Goal: Task Accomplishment & Management: Manage account settings

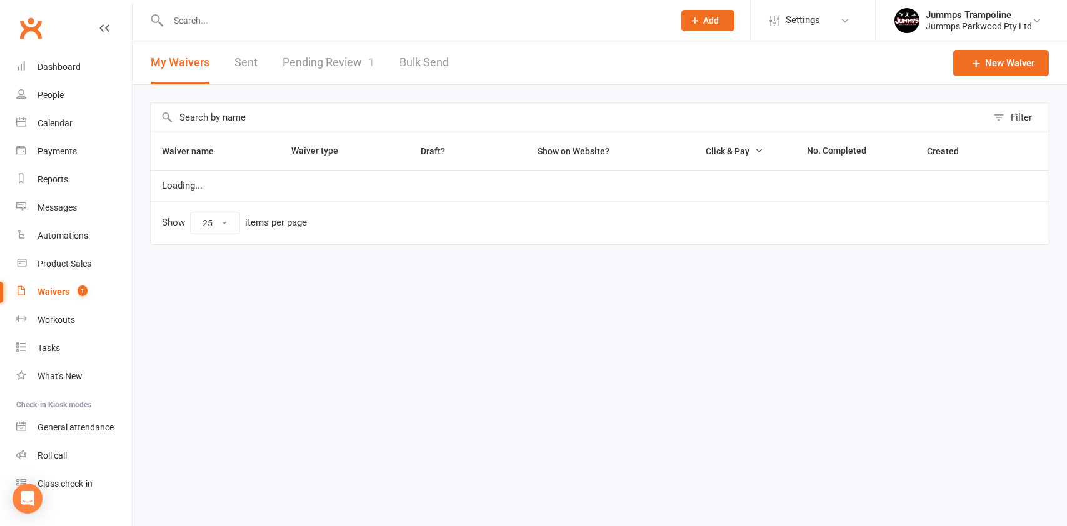
select select "25"
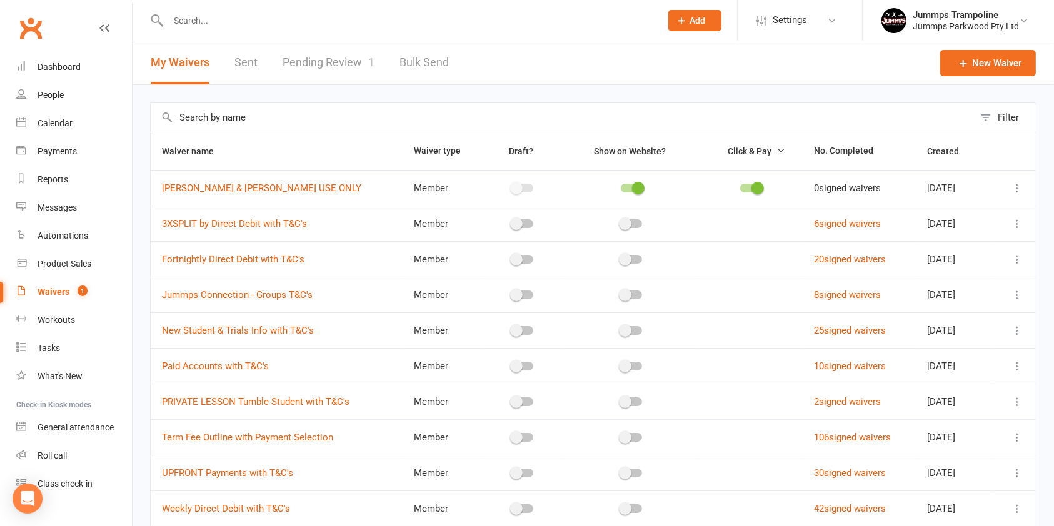
click at [340, 64] on link "Pending Review 1" at bounding box center [329, 62] width 92 height 43
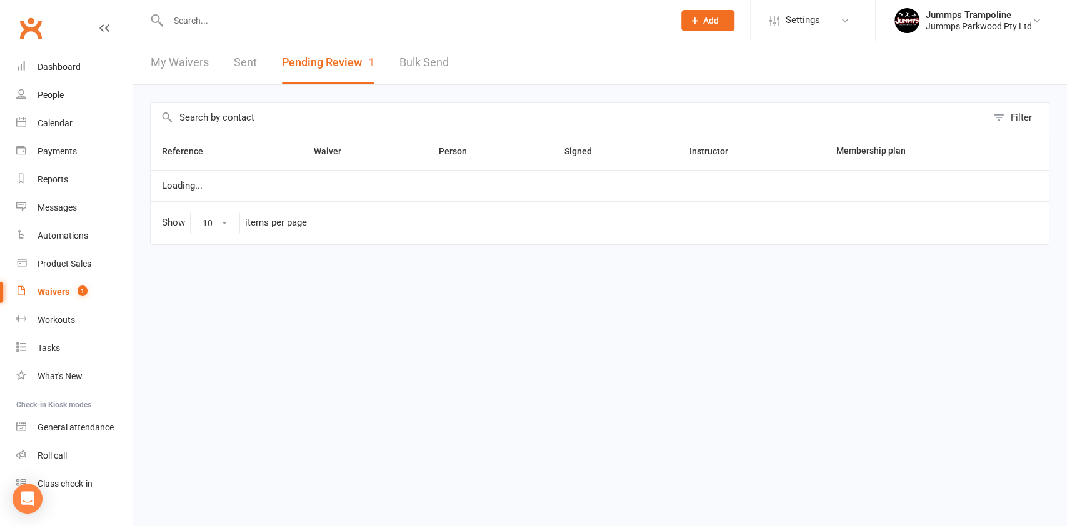
select select "100"
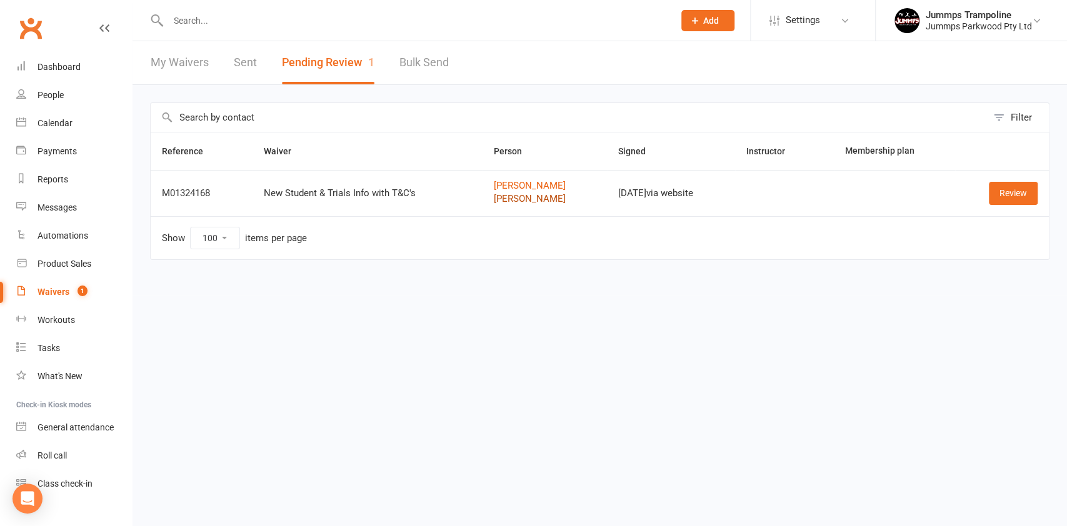
click at [522, 202] on link "[PERSON_NAME]" at bounding box center [545, 199] width 102 height 11
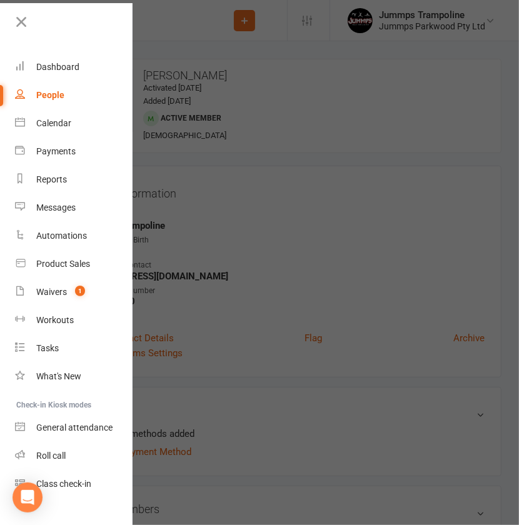
click at [414, 225] on div at bounding box center [259, 262] width 519 height 525
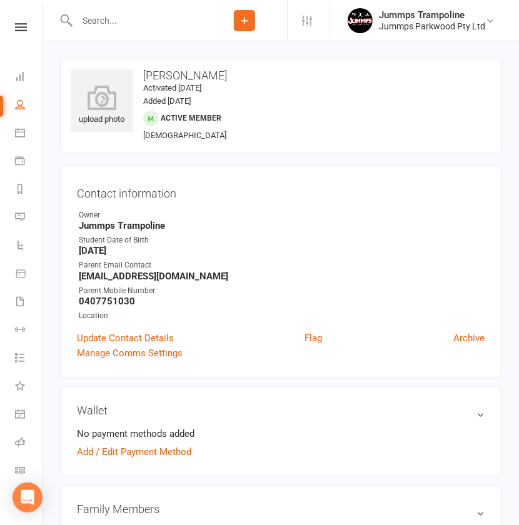
click at [106, 25] on input "text" at bounding box center [137, 21] width 129 height 18
click at [103, 21] on input "text" at bounding box center [137, 21] width 129 height 18
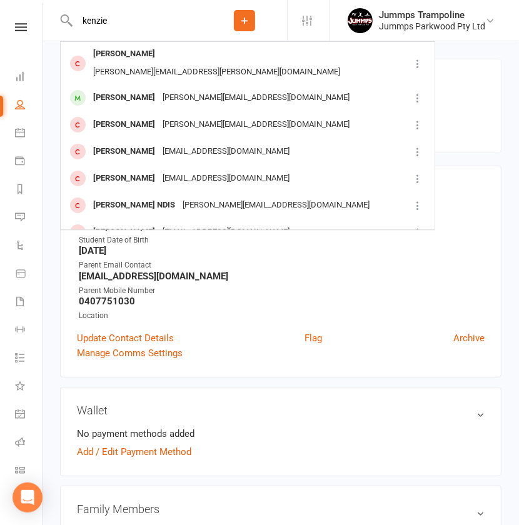
type input "kenzie"
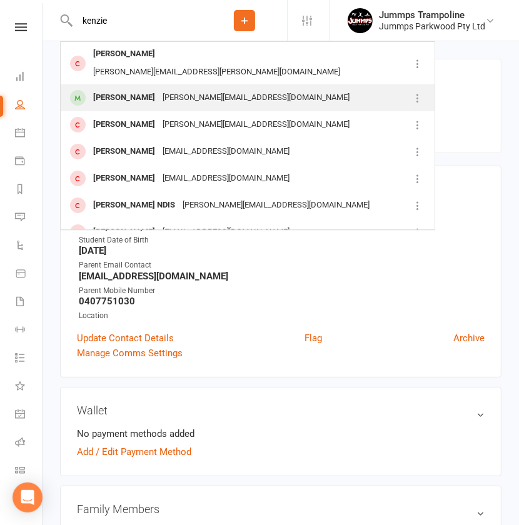
click at [146, 89] on div "[PERSON_NAME]" at bounding box center [123, 98] width 69 height 18
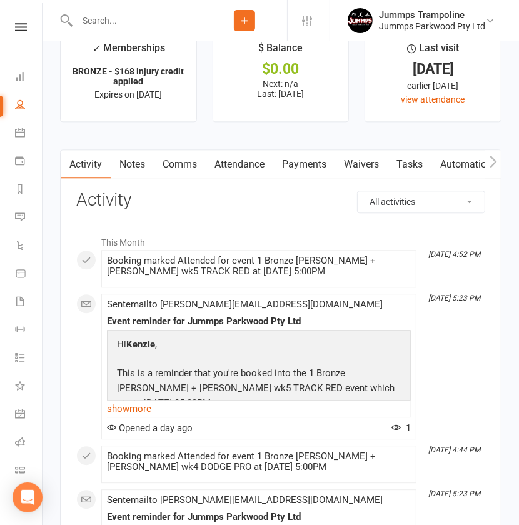
scroll to position [1400, 0]
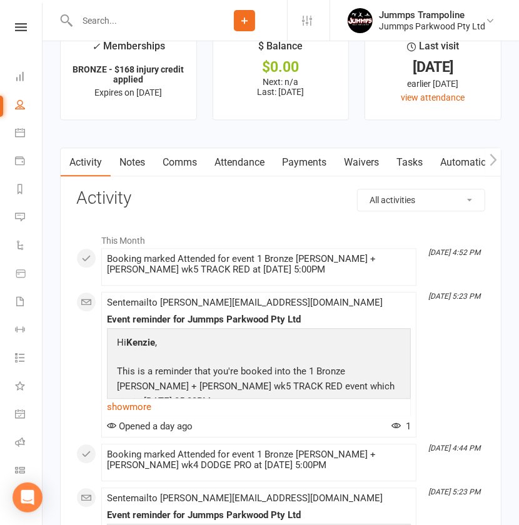
click at [236, 160] on link "Attendance" at bounding box center [240, 162] width 68 height 29
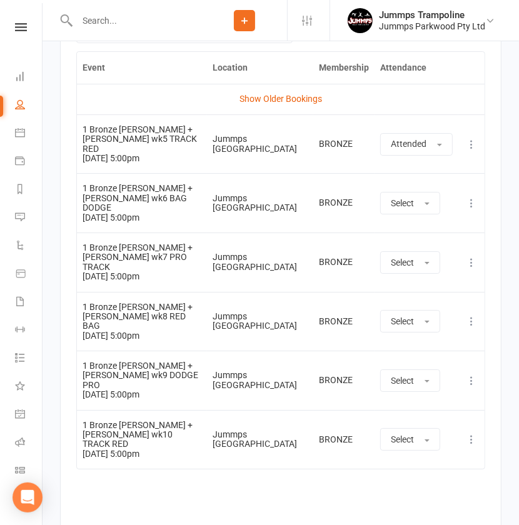
scroll to position [2150, 0]
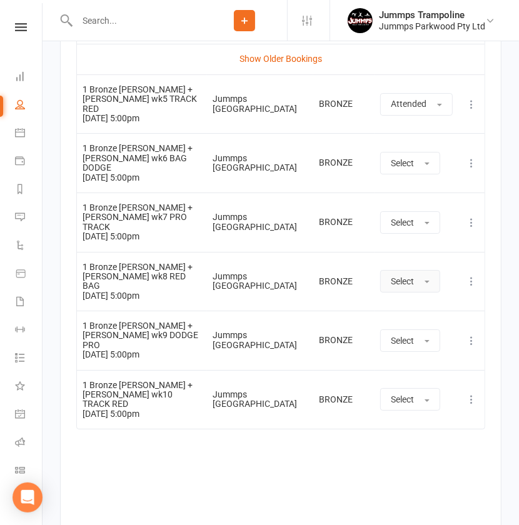
click at [416, 270] on button "Select" at bounding box center [410, 281] width 60 height 23
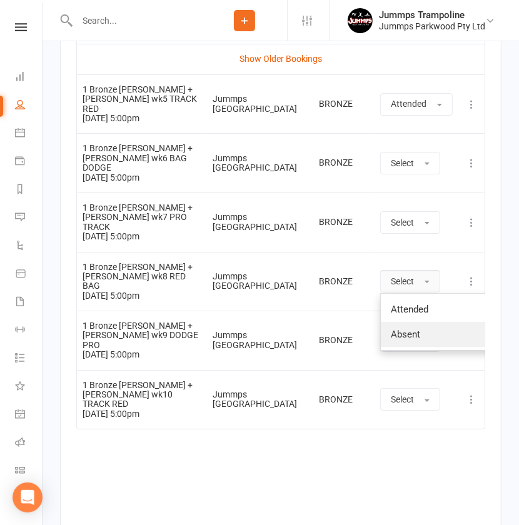
click at [422, 322] on link "Absent" at bounding box center [443, 334] width 124 height 25
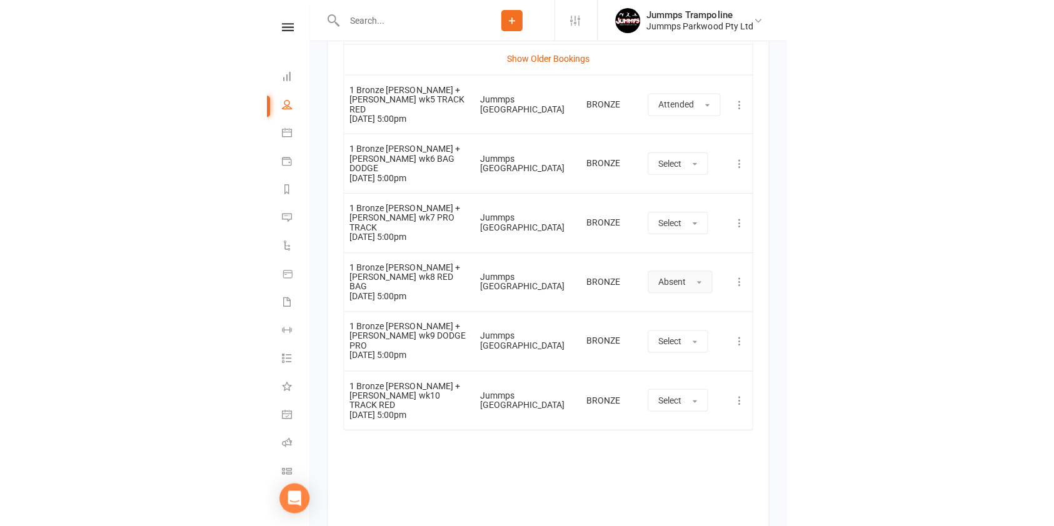
scroll to position [960, 0]
